Goal: Browse casually

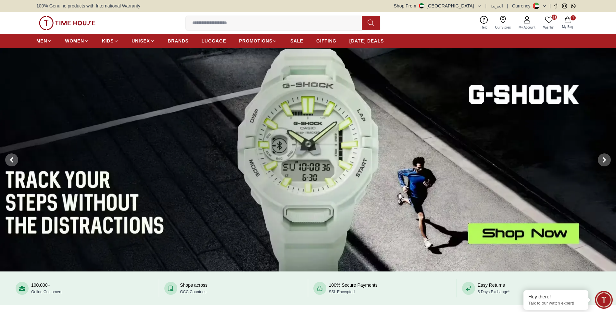
click at [555, 20] on link "11 Wishlist" at bounding box center [548, 23] width 19 height 17
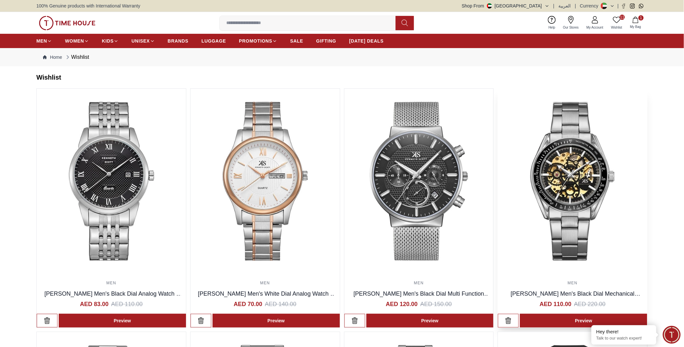
click at [607, 182] on img at bounding box center [572, 181] width 149 height 185
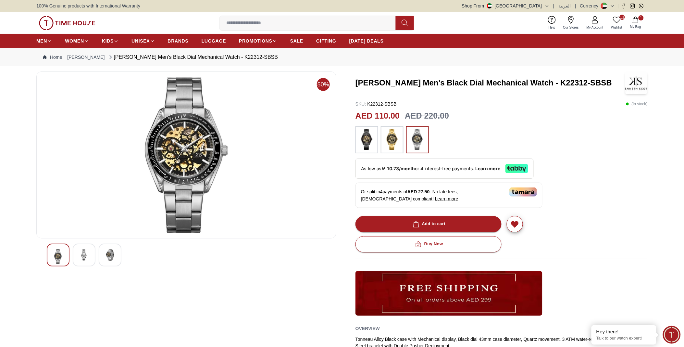
click at [89, 257] on img at bounding box center [84, 255] width 12 height 12
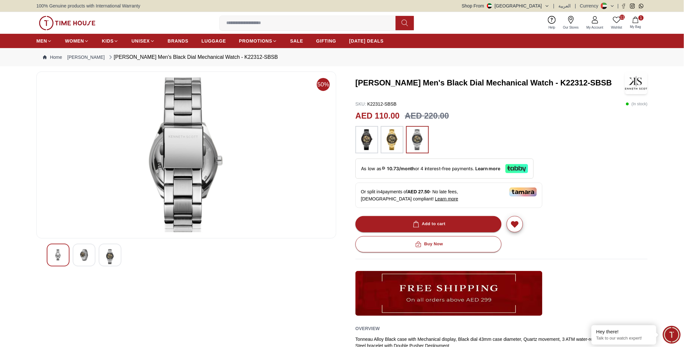
click at [103, 254] on div at bounding box center [110, 255] width 23 height 23
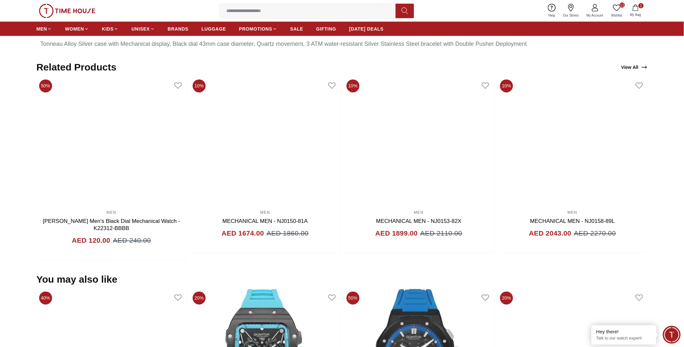
scroll to position [397, 0]
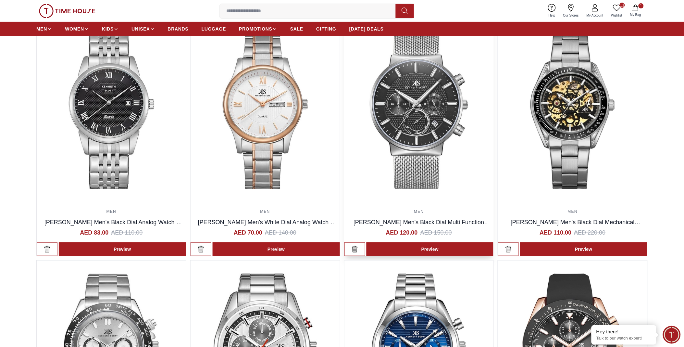
scroll to position [72, 0]
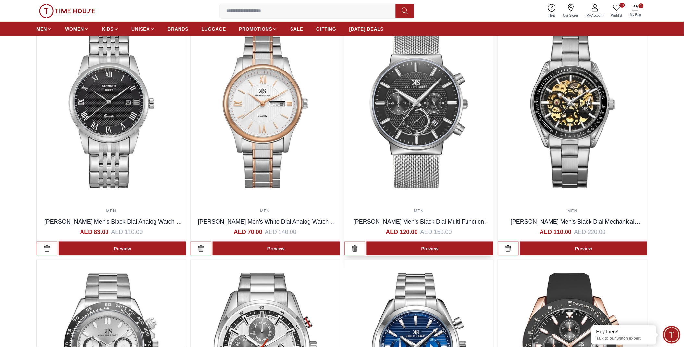
click at [426, 119] on img at bounding box center [418, 109] width 149 height 185
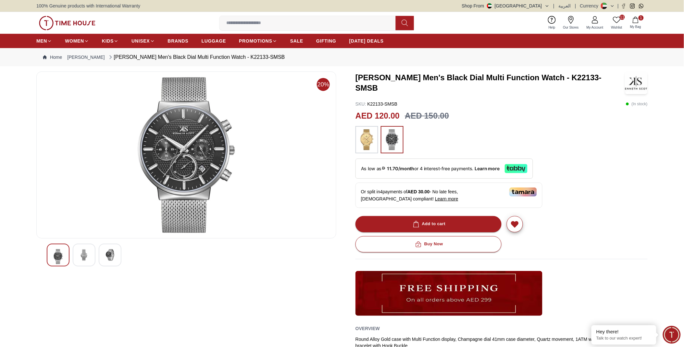
click at [90, 258] on div at bounding box center [84, 255] width 23 height 23
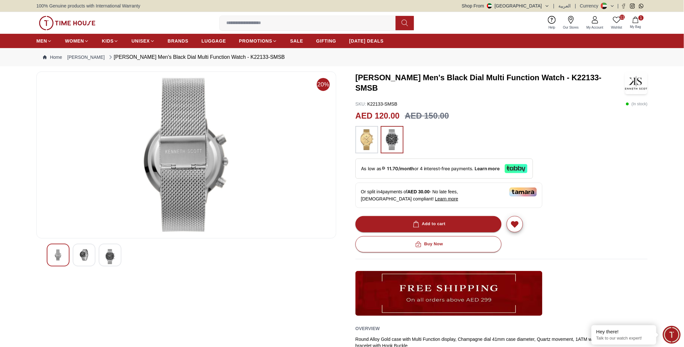
click at [113, 254] on img at bounding box center [110, 256] width 12 height 15
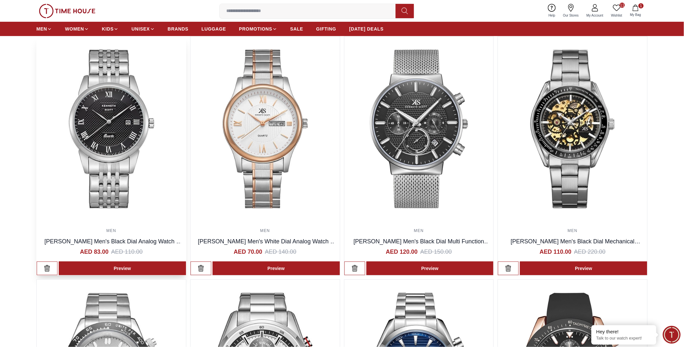
scroll to position [36, 0]
